Goal: Navigation & Orientation: Find specific page/section

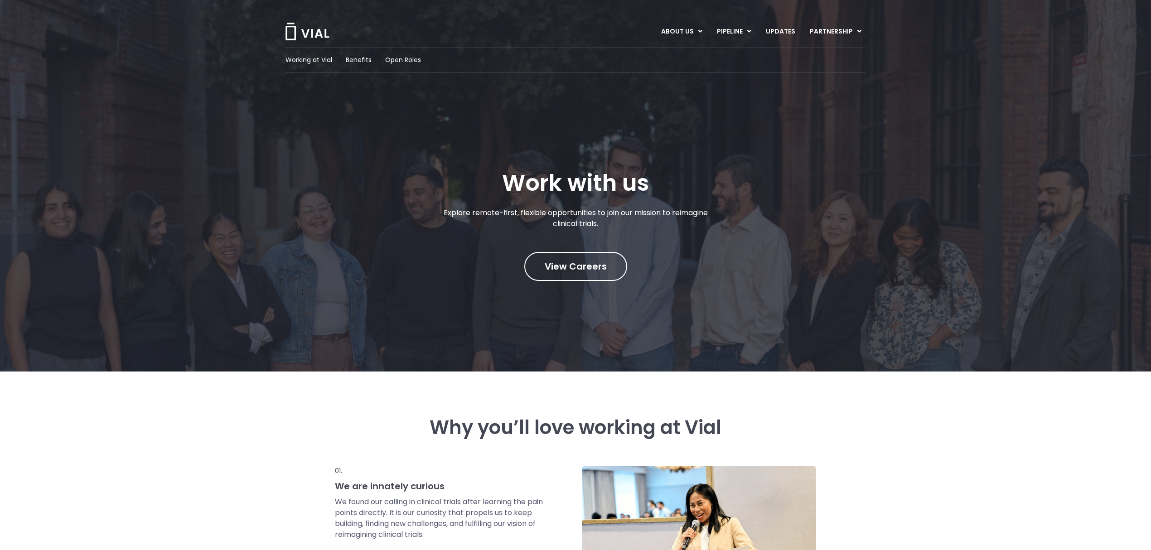
click at [297, 29] on img at bounding box center [307, 32] width 45 height 18
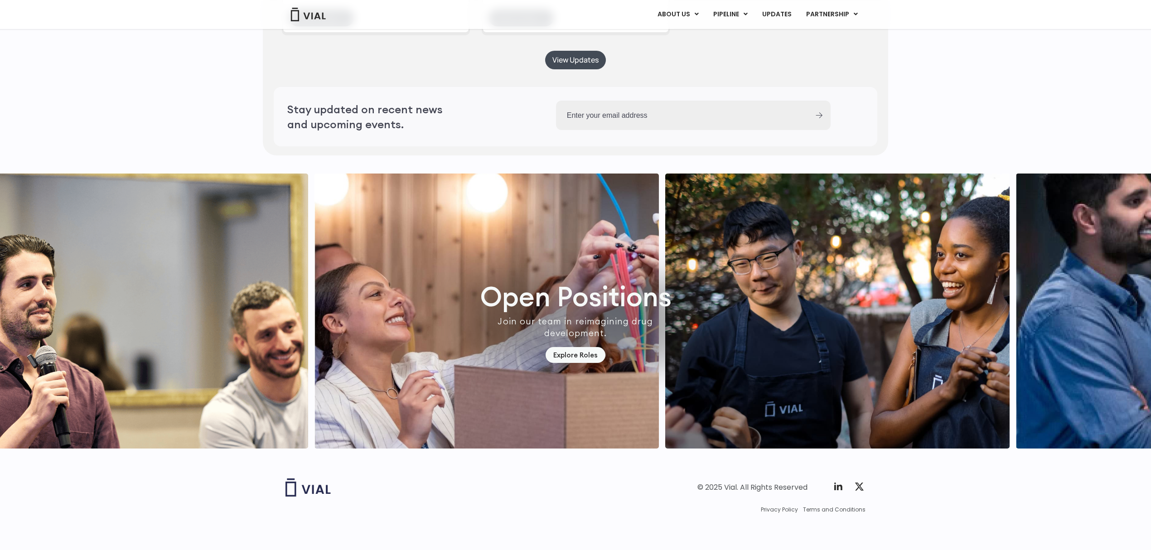
scroll to position [2459, 0]
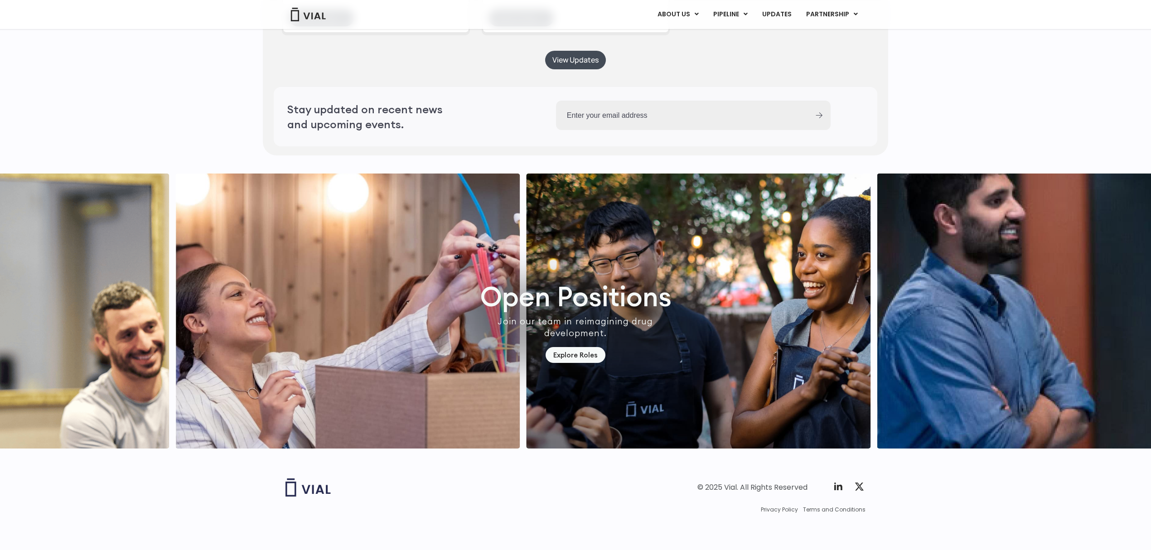
click at [801, 354] on img "1 / 7" at bounding box center [698, 311] width 344 height 275
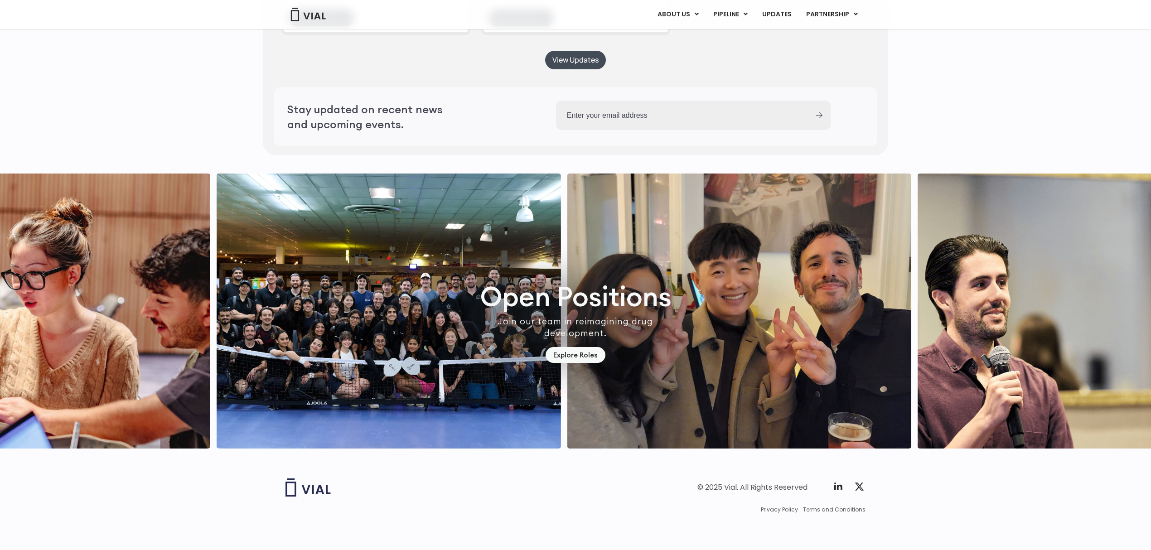
click at [918, 414] on img "6 / 7" at bounding box center [1090, 311] width 344 height 275
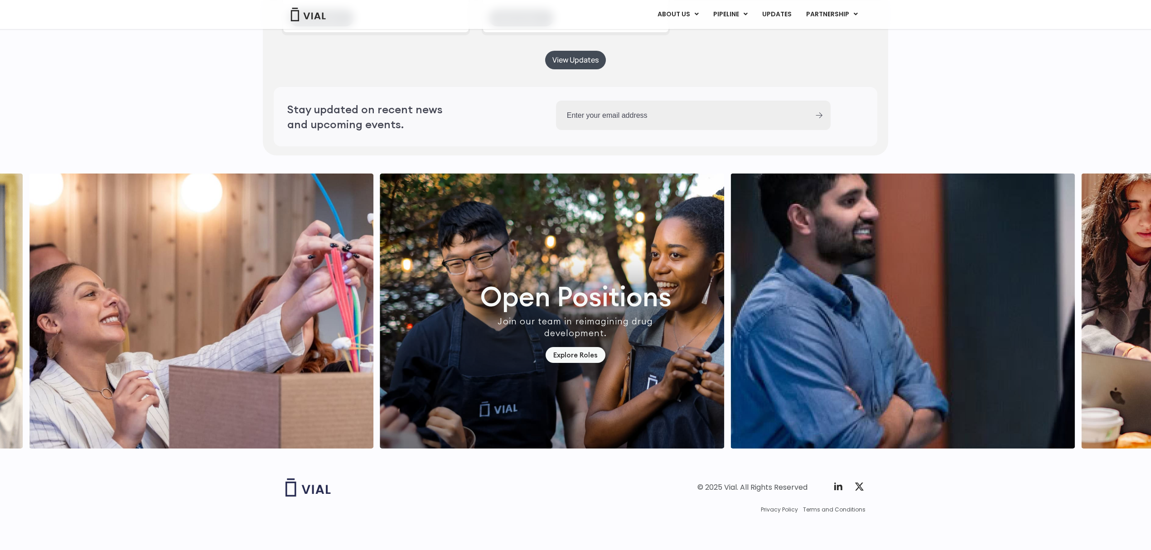
click at [538, 334] on img "1 / 7" at bounding box center [552, 311] width 344 height 275
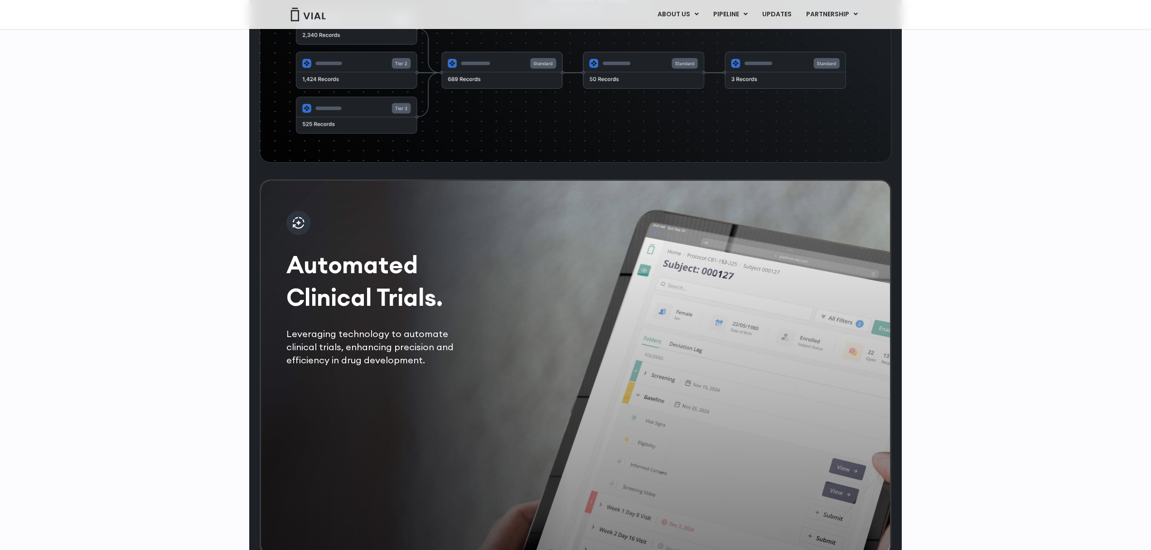
scroll to position [1492, 0]
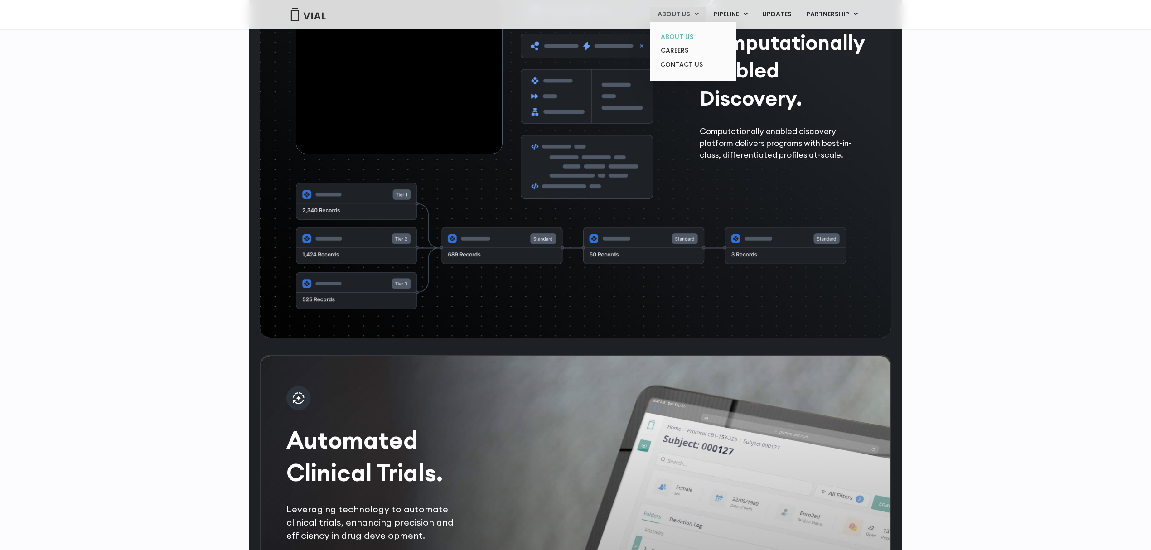
click at [681, 34] on link "ABOUT US" at bounding box center [692, 37] width 79 height 14
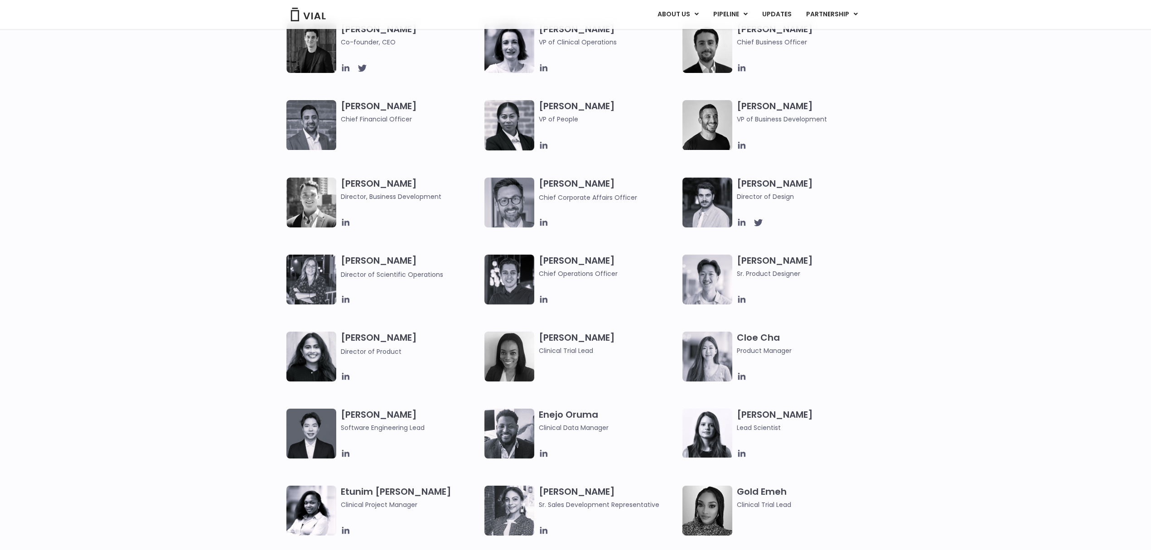
scroll to position [483, 0]
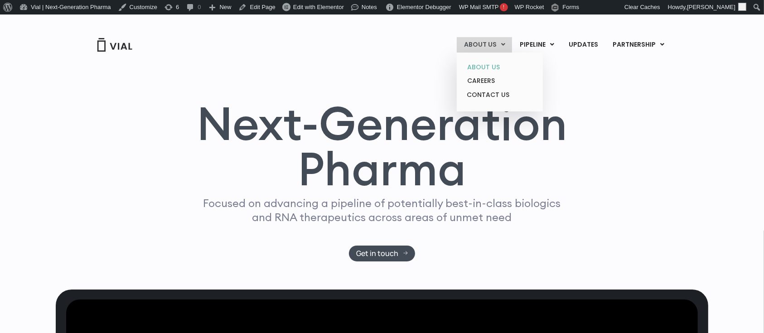
click at [489, 62] on link "ABOUT US" at bounding box center [499, 67] width 79 height 14
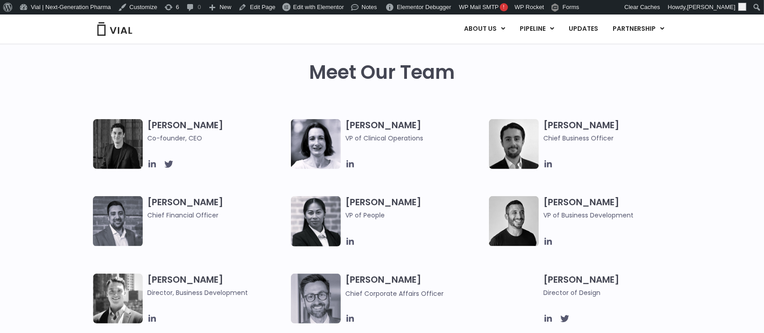
scroll to position [423, 0]
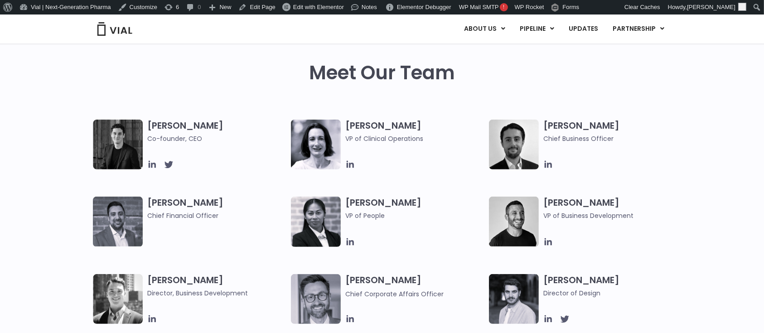
click at [322, 143] on img at bounding box center [316, 145] width 50 height 50
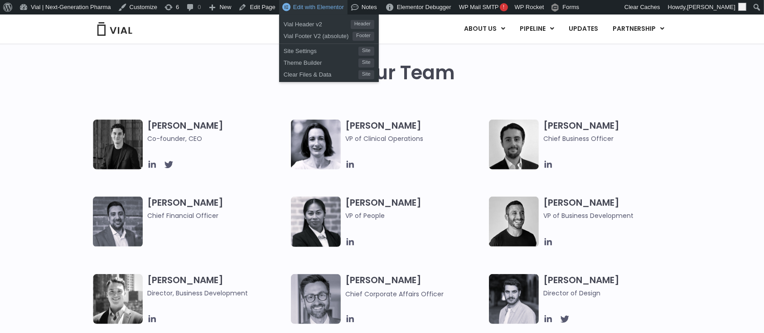
click at [304, 10] on span "Edit with Elementor" at bounding box center [318, 7] width 51 height 7
